Goal: Task Accomplishment & Management: Use online tool/utility

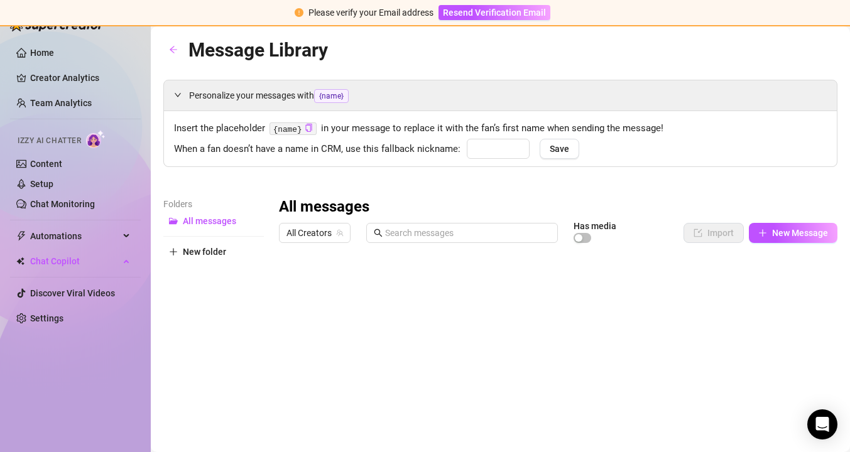
type input "baby"
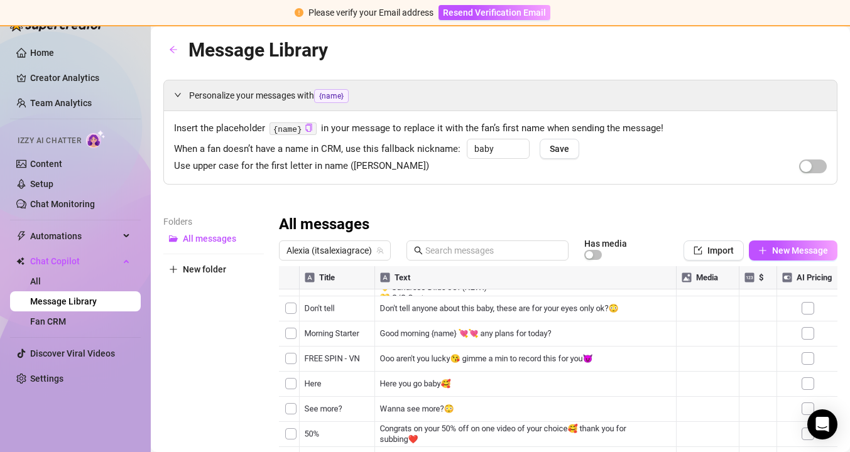
click at [348, 403] on div at bounding box center [558, 406] width 559 height 280
click at [329, 403] on div at bounding box center [558, 406] width 559 height 280
click at [350, 298] on div at bounding box center [558, 406] width 559 height 280
type textarea "l"
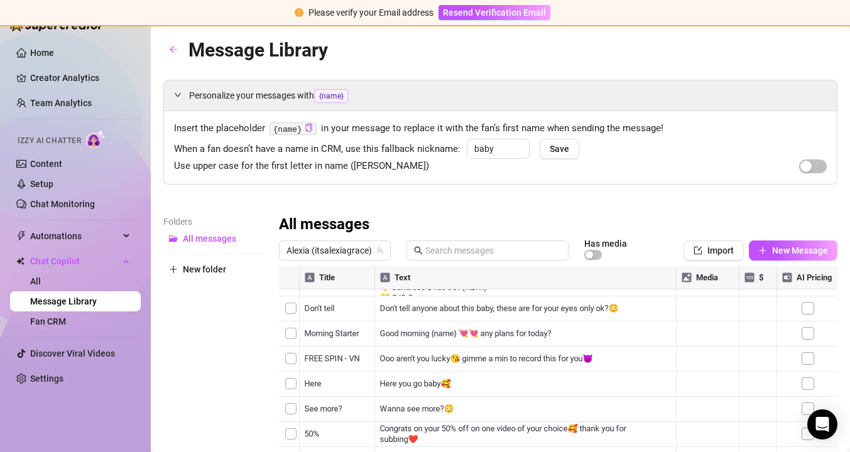
click at [239, 337] on div "Folders All messages New folder" at bounding box center [213, 381] width 101 height 332
click at [348, 398] on div at bounding box center [558, 406] width 559 height 280
type textarea "live price"
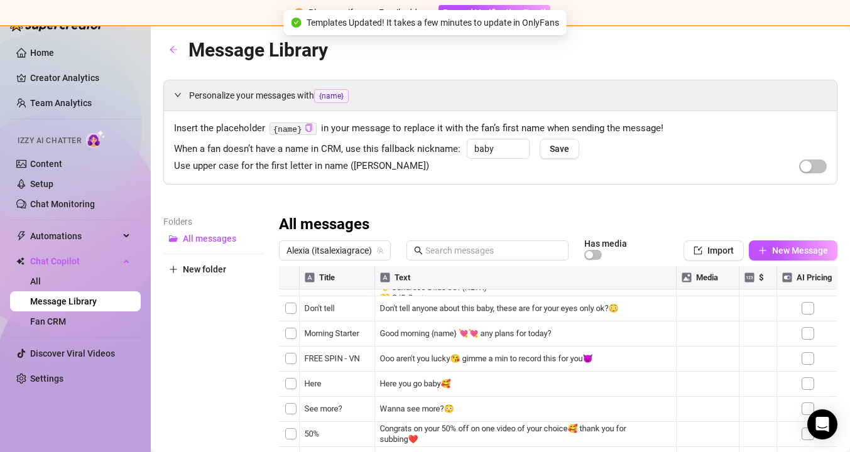
drag, startPoint x: 622, startPoint y: 401, endPoint x: 434, endPoint y: 401, distance: 187.3
click at [422, 401] on div at bounding box center [558, 406] width 559 height 280
click at [646, 404] on div at bounding box center [558, 406] width 559 height 280
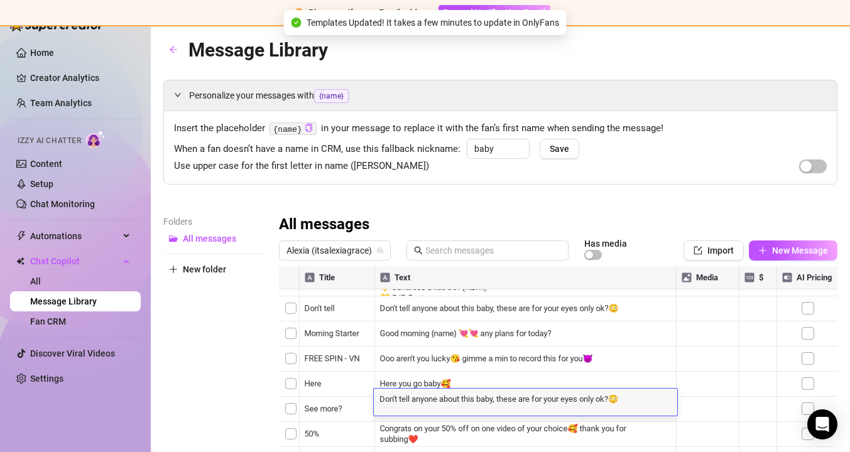
click at [646, 404] on div "Don't tell anyone about this baby, these are for your eyes only ok?😳 Don't tell…" at bounding box center [526, 402] width 304 height 27
click at [635, 400] on textarea "Don't tell anyone about this baby, these are for your eyes only ok?😳" at bounding box center [526, 398] width 304 height 11
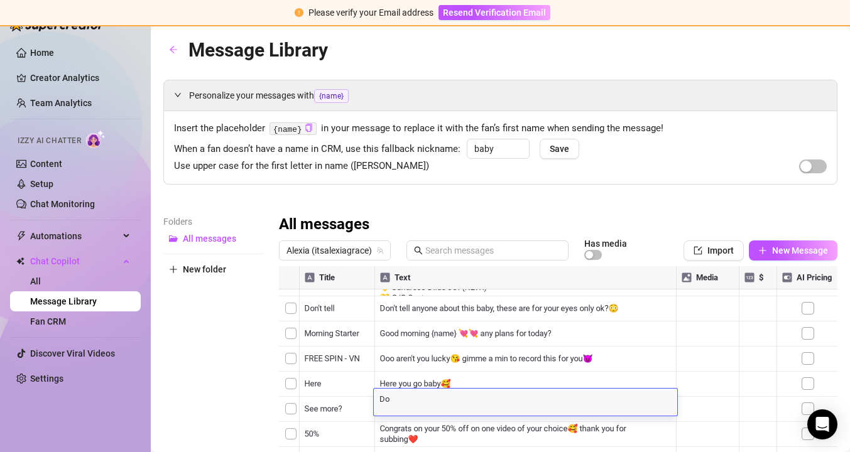
type textarea "D"
paste textarea "Hey love, it’s $150 for 15 mins in lingerie😘 Extras can be discussed if you’re …"
type textarea "Hey love, it’s $150 for 15 mins in lingerie😘 Extras can be discussed if you’re …"
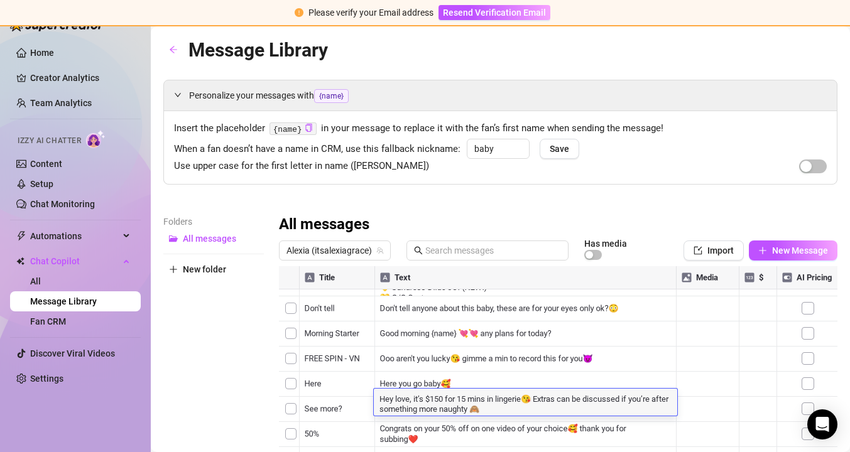
click at [766, 221] on div "All messages" at bounding box center [558, 225] width 559 height 20
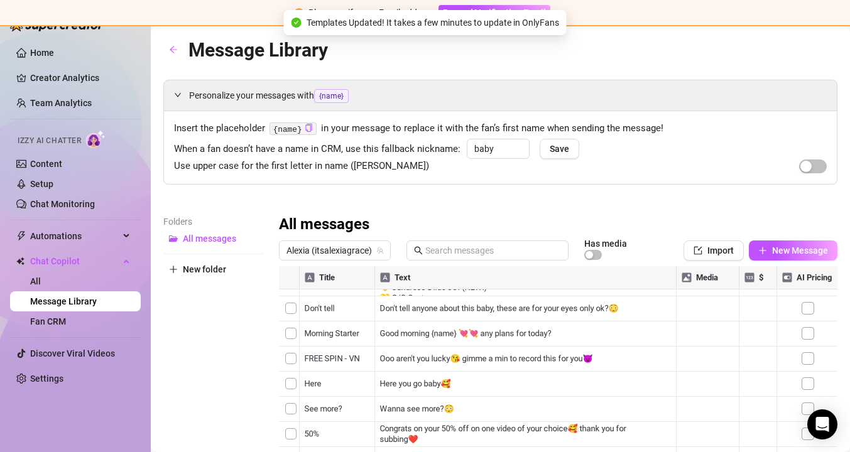
click at [430, 200] on div "Personalize your messages with {name} Insert the placeholder {name} in your mes…" at bounding box center [500, 313] width 674 height 467
